Goal: Information Seeking & Learning: Find contact information

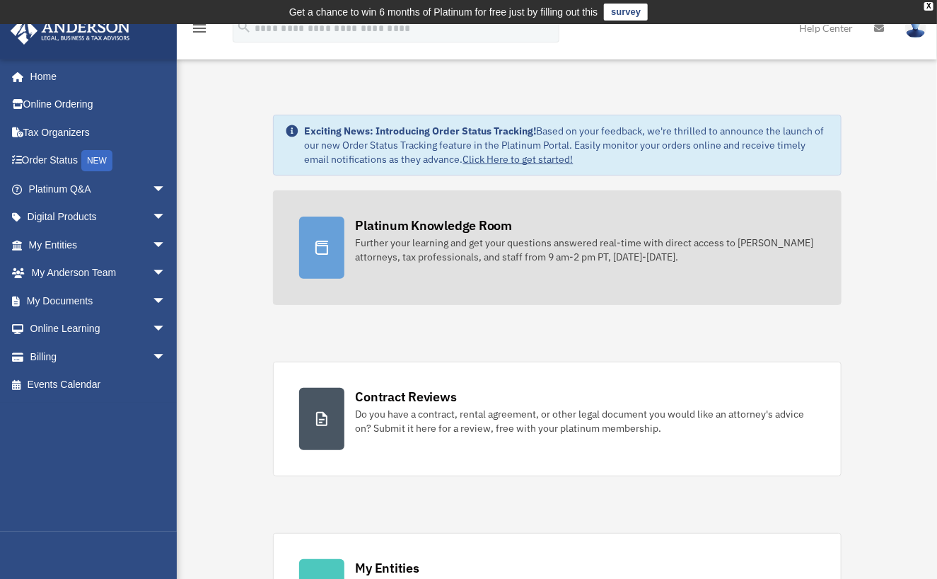
click at [451, 260] on div "Further your learning and get your questions answered real-time with direct acc…" at bounding box center [586, 250] width 460 height 28
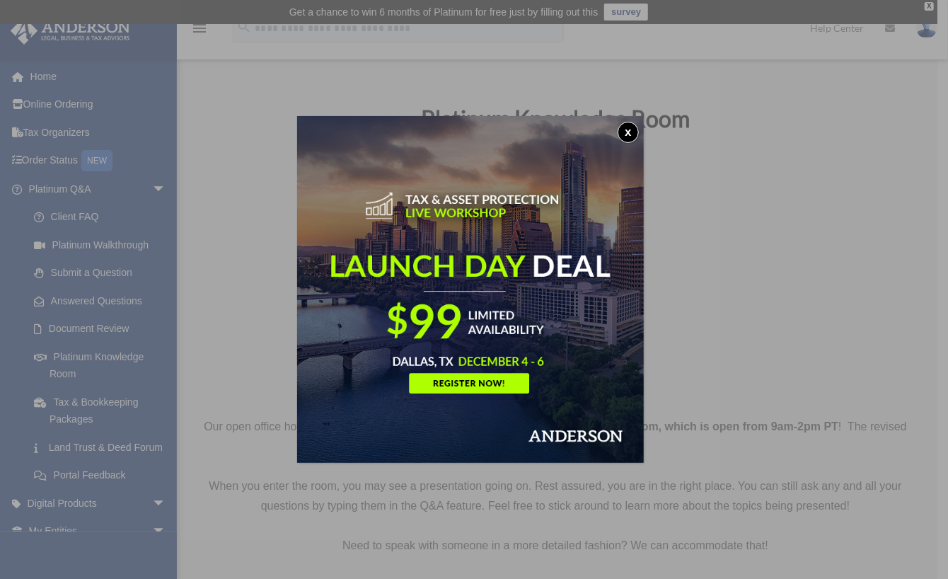
click at [635, 131] on button "x" at bounding box center [628, 132] width 21 height 21
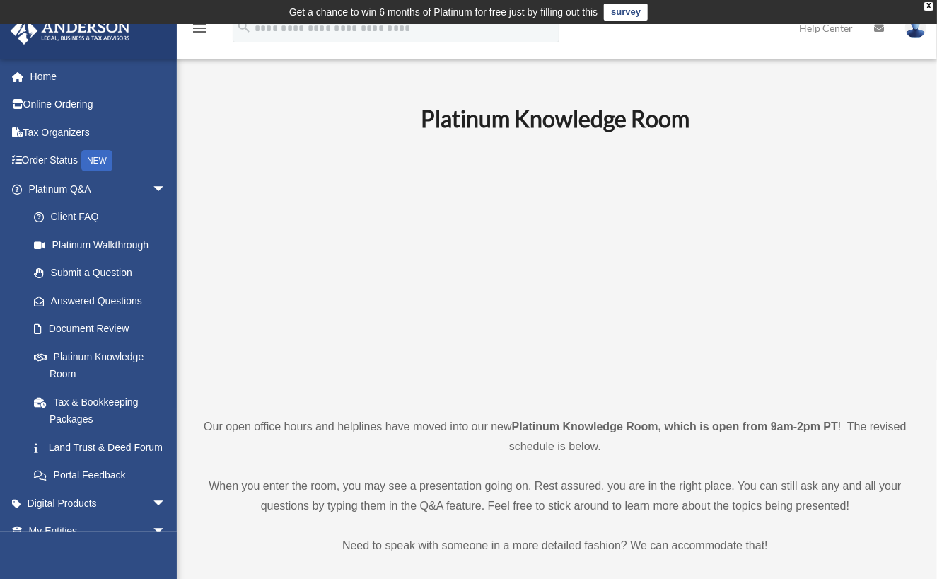
click at [849, 275] on p at bounding box center [555, 273] width 707 height 245
click at [854, 245] on p at bounding box center [555, 273] width 707 height 245
click at [862, 108] on h1 "Platinum Knowledge Room" at bounding box center [555, 119] width 707 height 32
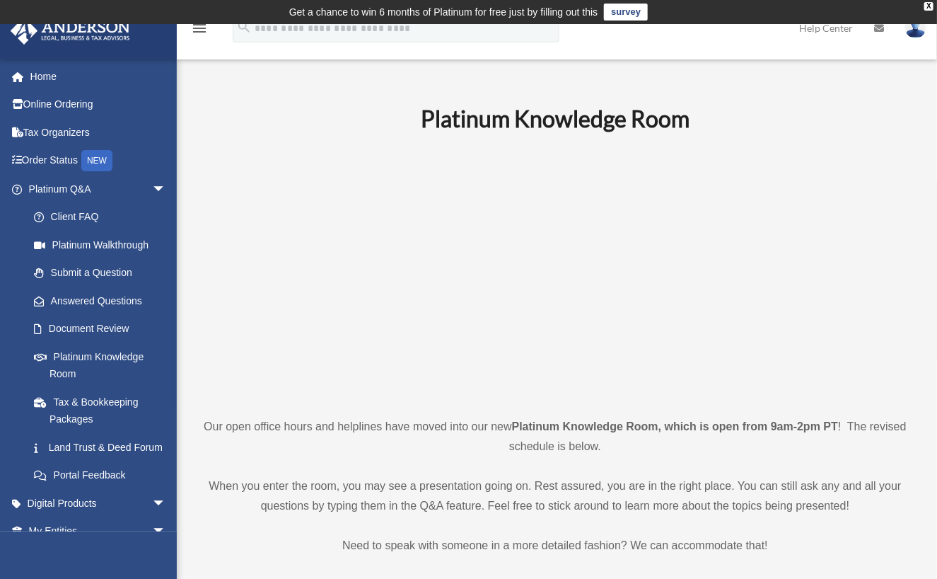
drag, startPoint x: 439, startPoint y: 446, endPoint x: 486, endPoint y: 451, distance: 47.6
click at [439, 446] on p "Our open office hours and helplines have moved into our new Platinum Knowledge …" at bounding box center [555, 437] width 707 height 40
drag, startPoint x: 552, startPoint y: 446, endPoint x: 501, endPoint y: 438, distance: 51.6
click at [501, 438] on p "Our open office hours and helplines have moved into our new Platinum Knowledge …" at bounding box center [555, 437] width 707 height 40
drag, startPoint x: 501, startPoint y: 438, endPoint x: 488, endPoint y: 429, distance: 15.3
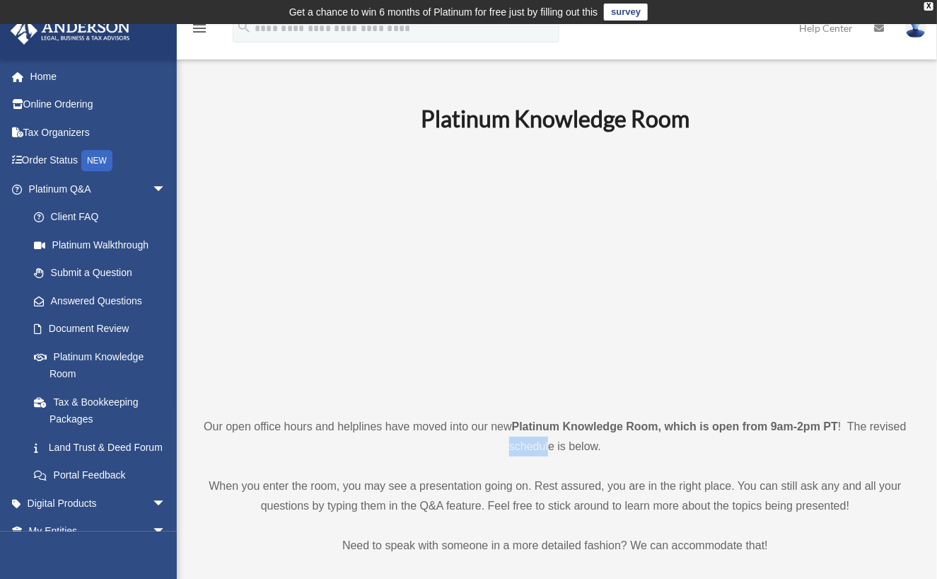
click at [498, 436] on p "Our open office hours and helplines have moved into our new Platinum Knowledge …" at bounding box center [555, 437] width 707 height 40
click at [480, 427] on p "Our open office hours and helplines have moved into our new Platinum Knowledge …" at bounding box center [555, 437] width 707 height 40
drag, startPoint x: 480, startPoint y: 427, endPoint x: 455, endPoint y: 426, distance: 24.8
click at [455, 426] on p "Our open office hours and helplines have moved into our new Platinum Knowledge …" at bounding box center [555, 437] width 707 height 40
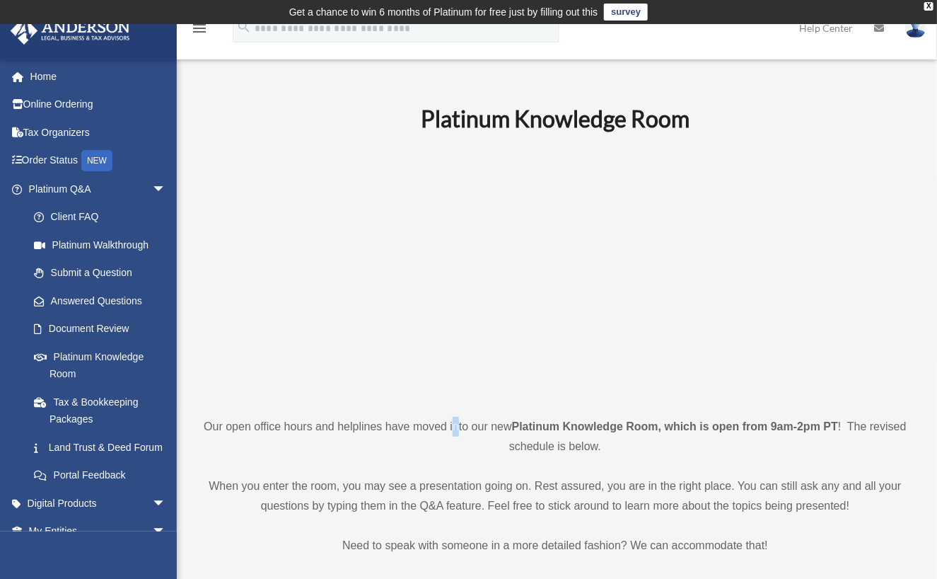
click at [455, 426] on p "Our open office hours and helplines have moved into our new Platinum Knowledge …" at bounding box center [555, 437] width 707 height 40
drag, startPoint x: 455, startPoint y: 426, endPoint x: 438, endPoint y: 427, distance: 17.0
click at [438, 427] on p "Our open office hours and helplines have moved into our new Platinum Knowledge …" at bounding box center [555, 437] width 707 height 40
drag, startPoint x: 438, startPoint y: 427, endPoint x: 412, endPoint y: 440, distance: 29.4
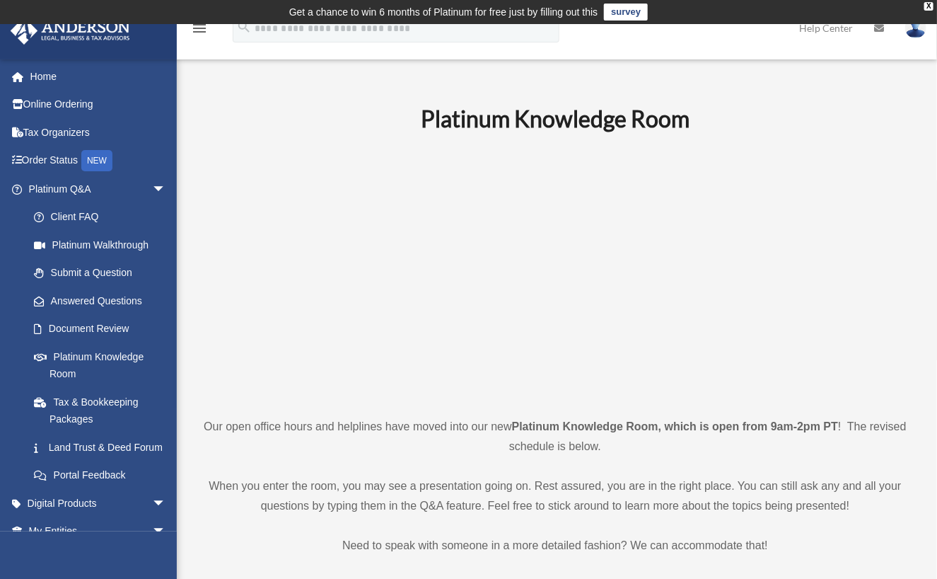
click at [412, 440] on p "Our open office hours and helplines have moved into our new Platinum Knowledge …" at bounding box center [555, 437] width 707 height 40
drag, startPoint x: 419, startPoint y: 490, endPoint x: 484, endPoint y: 489, distance: 65.1
click at [484, 489] on p "When you enter the room, you may see a presentation going on. Rest assured, you…" at bounding box center [555, 496] width 707 height 40
drag, startPoint x: 484, startPoint y: 489, endPoint x: 483, endPoint y: 478, distance: 11.3
click at [489, 487] on p "When you enter the room, you may see a presentation going on. Rest assured, you…" at bounding box center [555, 496] width 707 height 40
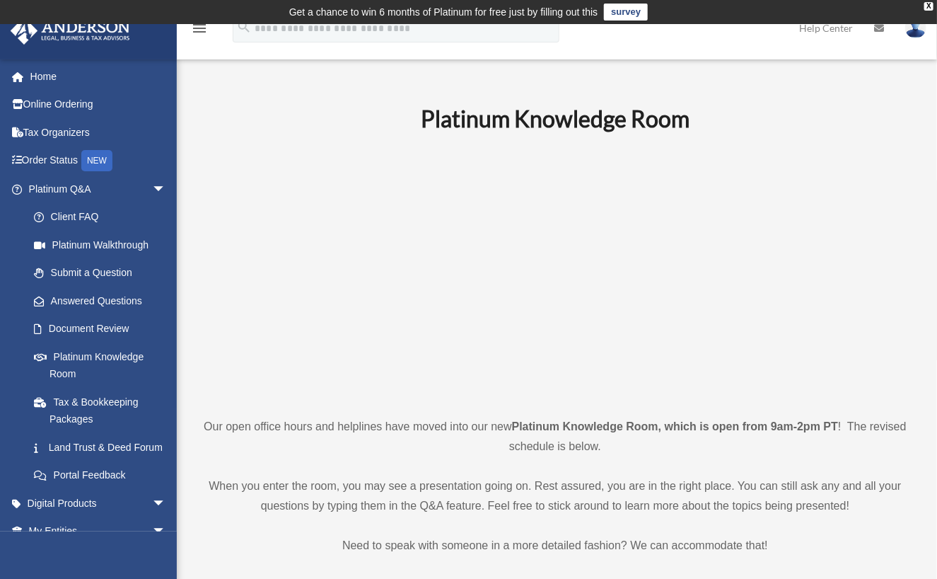
click at [316, 478] on p "When you enter the room, you may see a presentation going on. Rest assured, you…" at bounding box center [555, 496] width 707 height 40
click at [345, 503] on p "When you enter the room, you may see a presentation going on. Rest assured, you…" at bounding box center [555, 496] width 707 height 40
drag, startPoint x: 345, startPoint y: 503, endPoint x: 451, endPoint y: 482, distance: 108.1
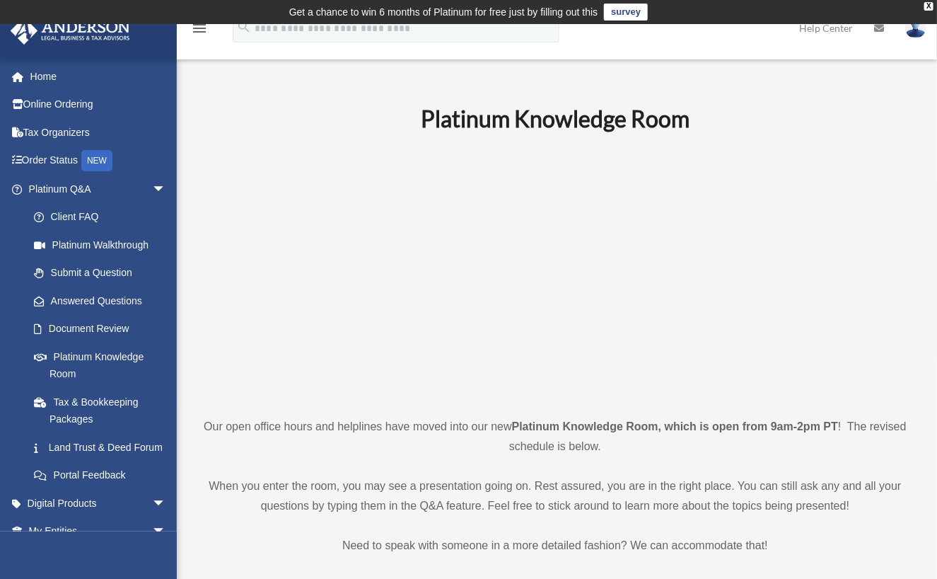
click at [451, 482] on p "When you enter the room, you may see a presentation going on. Rest assured, you…" at bounding box center [555, 496] width 707 height 40
drag, startPoint x: 451, startPoint y: 482, endPoint x: 443, endPoint y: 500, distance: 19.3
click at [443, 500] on p "When you enter the room, you may see a presentation going on. Rest assured, you…" at bounding box center [555, 496] width 707 height 40
click at [287, 444] on p "Our open office hours and helplines have moved into our new Platinum Knowledge …" at bounding box center [555, 437] width 707 height 40
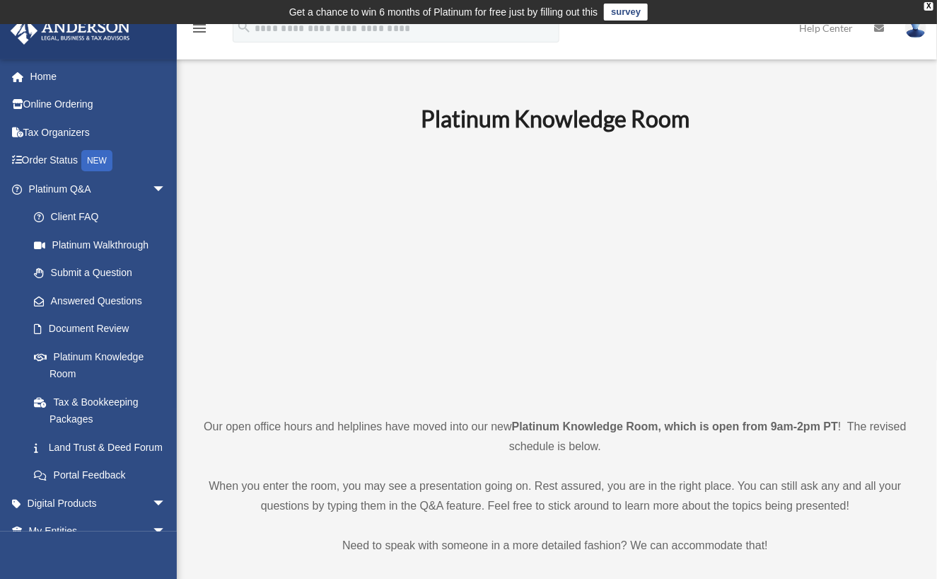
click at [253, 444] on p "Our open office hours and helplines have moved into our new Platinum Knowledge …" at bounding box center [555, 437] width 707 height 40
click at [301, 443] on p "Our open office hours and helplines have moved into our new Platinum Knowledge …" at bounding box center [555, 437] width 707 height 40
drag, startPoint x: 227, startPoint y: 201, endPoint x: 311, endPoint y: 279, distance: 114.6
click at [306, 289] on p at bounding box center [555, 273] width 707 height 245
click at [262, 374] on p at bounding box center [555, 273] width 707 height 245
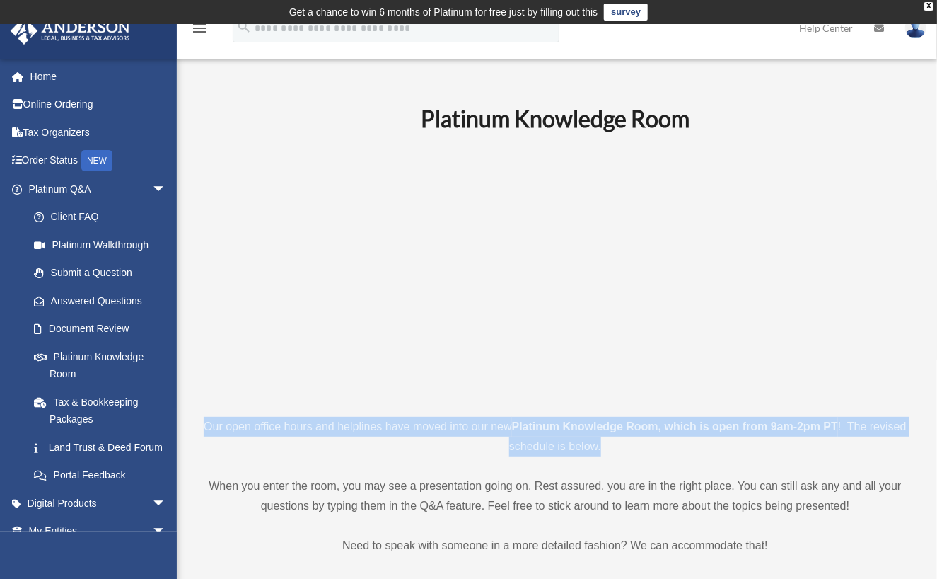
drag, startPoint x: 196, startPoint y: 418, endPoint x: 605, endPoint y: 456, distance: 410.6
click at [613, 453] on p "Our open office hours and helplines have moved into our new Platinum Knowledge …" at bounding box center [555, 437] width 707 height 40
drag, startPoint x: 398, startPoint y: 453, endPoint x: 378, endPoint y: 412, distance: 45.6
click at [397, 452] on p "Our open office hours and helplines have moved into our new Platinum Knowledge …" at bounding box center [555, 437] width 707 height 40
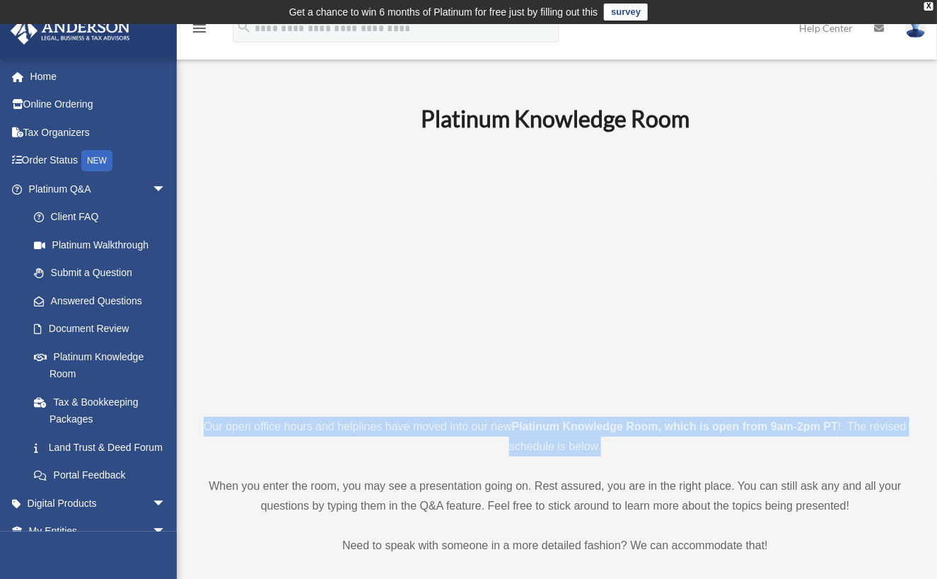
click at [374, 424] on p "Our open office hours and helplines have moved into our new Platinum Knowledge …" at bounding box center [555, 437] width 707 height 40
click at [318, 424] on p "Our open office hours and helplines have moved into our new Platinum Knowledge …" at bounding box center [555, 437] width 707 height 40
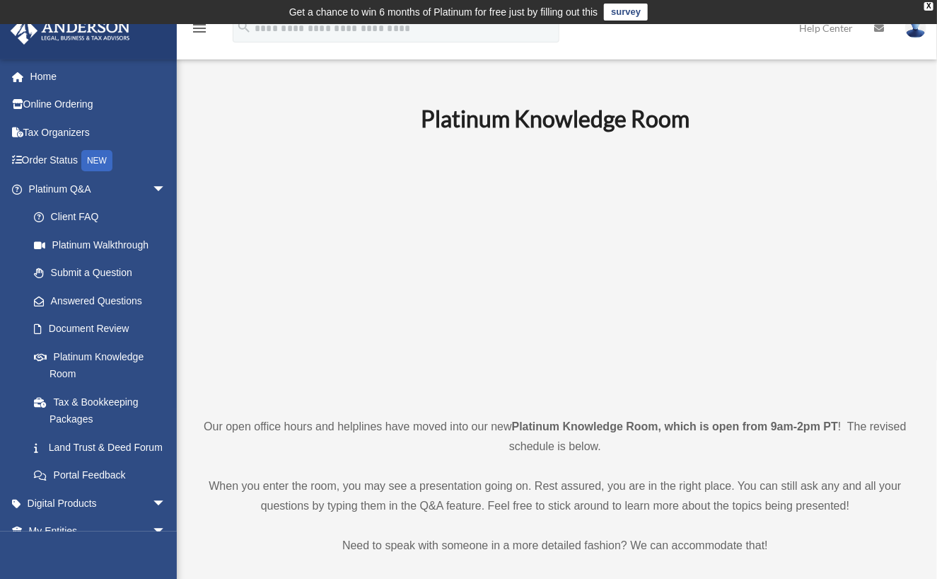
click at [262, 375] on p at bounding box center [555, 273] width 707 height 245
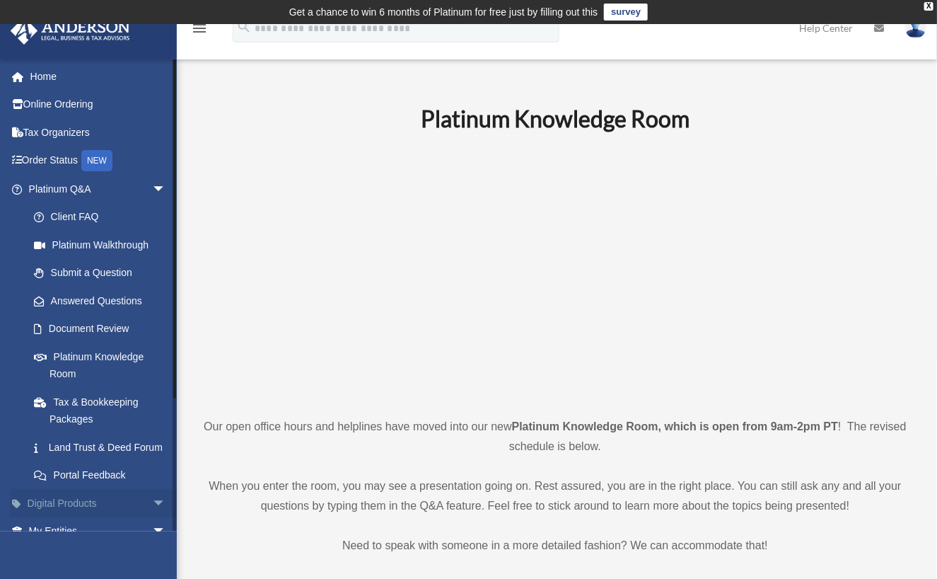
click at [152, 516] on span "arrow_drop_down" at bounding box center [166, 503] width 28 height 29
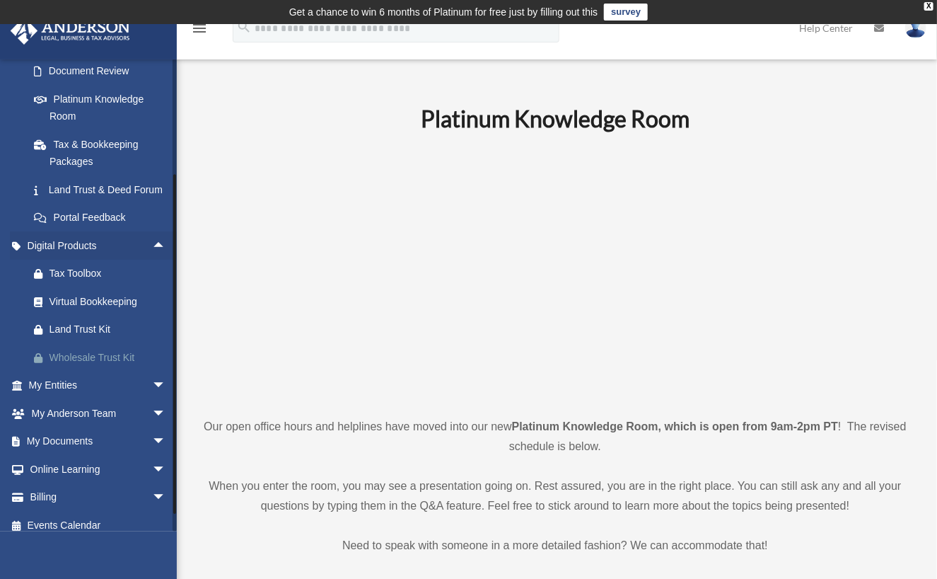
scroll to position [283, 0]
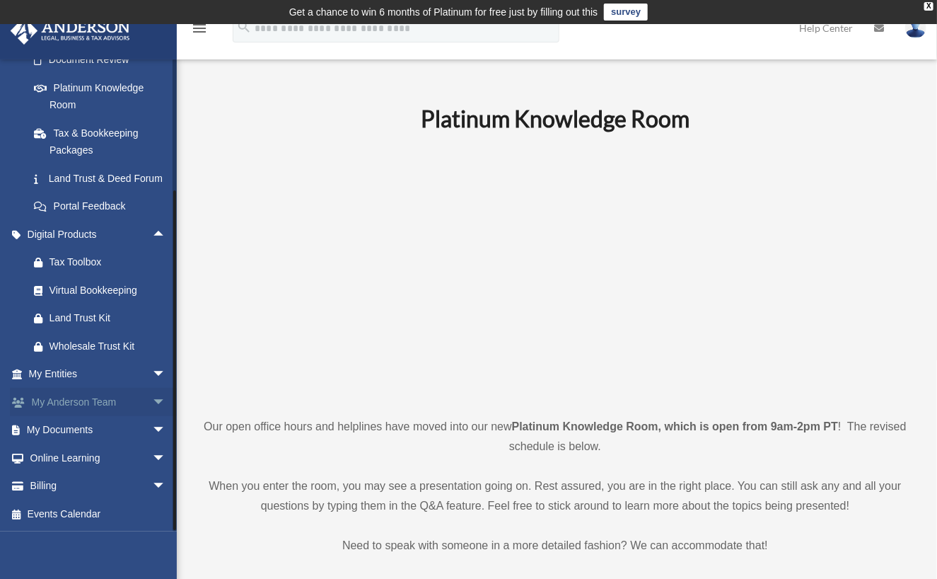
click at [126, 409] on link "My Anderson Team arrow_drop_down" at bounding box center [99, 402] width 178 height 28
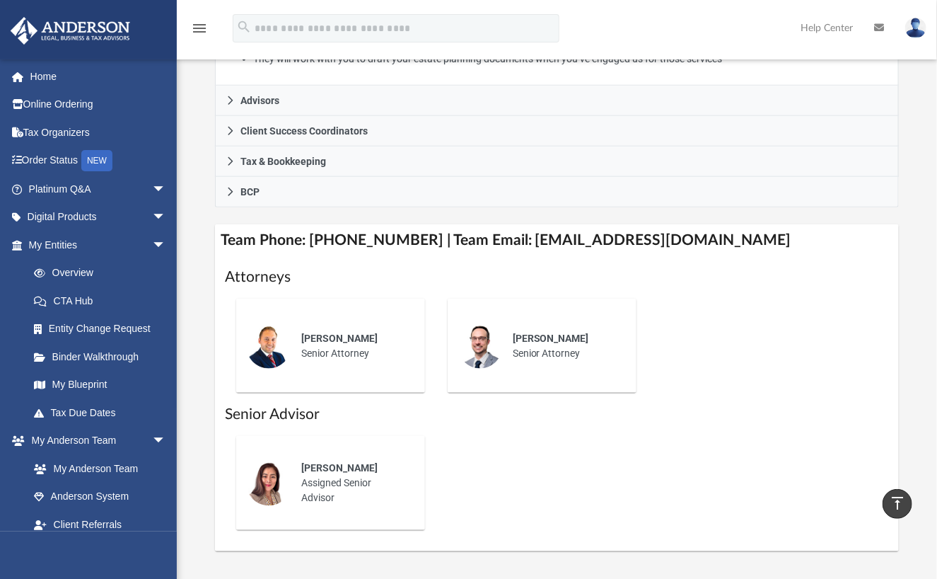
scroll to position [424, 0]
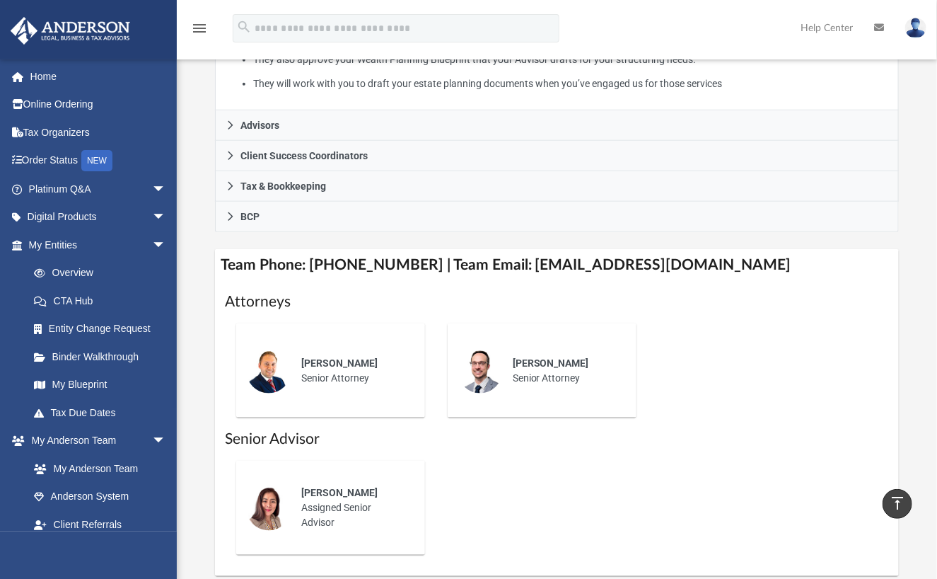
click at [193, 381] on div "Who is on my team and who will I work with: While a client of [PERSON_NAME] you…" at bounding box center [557, 129] width 760 height 894
click at [187, 314] on div "Who is on my team and who will I work with: While a client of [PERSON_NAME] you…" at bounding box center [557, 129] width 760 height 894
click at [191, 240] on div "Who is on my team and who will I work with: While a client of [PERSON_NAME] you…" at bounding box center [557, 129] width 760 height 894
click at [199, 291] on div "Who is on my team and who will I work with: While a client of [PERSON_NAME] you…" at bounding box center [557, 129] width 760 height 894
drag, startPoint x: 188, startPoint y: 313, endPoint x: 194, endPoint y: 286, distance: 28.2
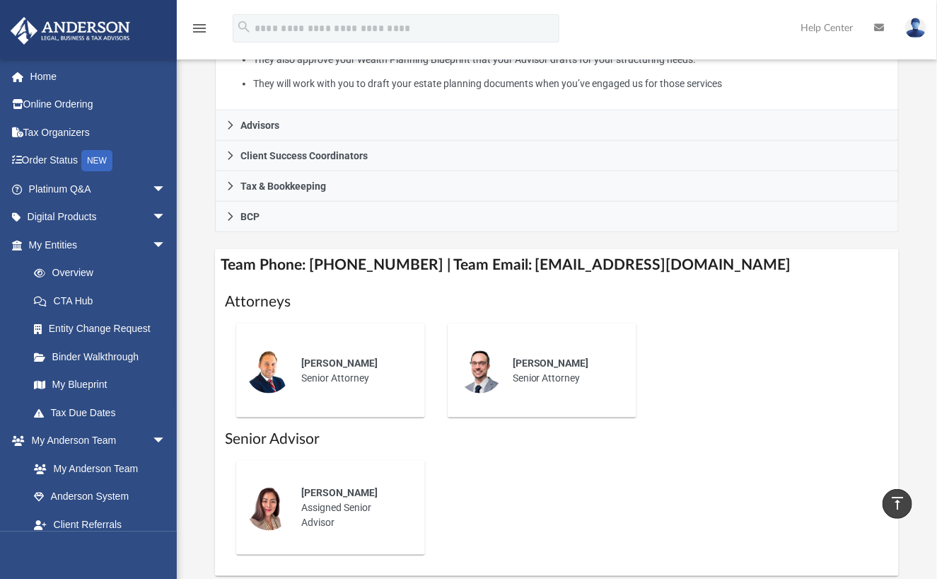
click at [188, 311] on div "Who is on my team and who will I work with: While a client of [PERSON_NAME] you…" at bounding box center [557, 129] width 760 height 894
click at [194, 283] on div "Who is on my team and who will I work with: While a client of [PERSON_NAME] you…" at bounding box center [557, 129] width 760 height 894
drag, startPoint x: 202, startPoint y: 265, endPoint x: 196, endPoint y: 242, distance: 23.3
click at [202, 261] on div "Who is on my team and who will I work with: While a client of [PERSON_NAME] you…" at bounding box center [557, 129] width 760 height 894
drag, startPoint x: 195, startPoint y: 239, endPoint x: 190, endPoint y: 262, distance: 23.2
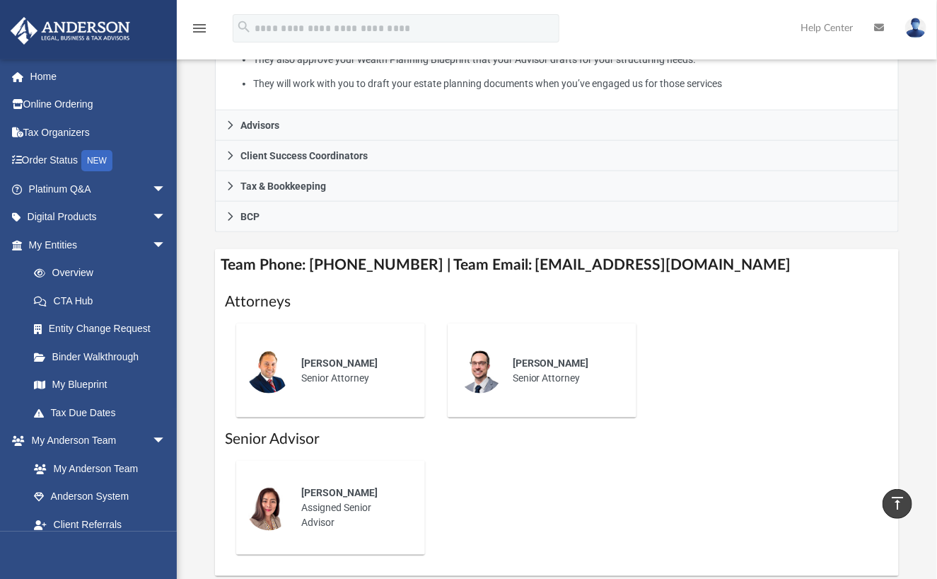
click at [195, 240] on div "Who is on my team and who will I work with: While a client of [PERSON_NAME] you…" at bounding box center [557, 129] width 760 height 894
click at [190, 267] on div "Who is on my team and who will I work with: While a client of [PERSON_NAME] you…" at bounding box center [557, 129] width 760 height 894
